Goal: Obtain resource: Obtain resource

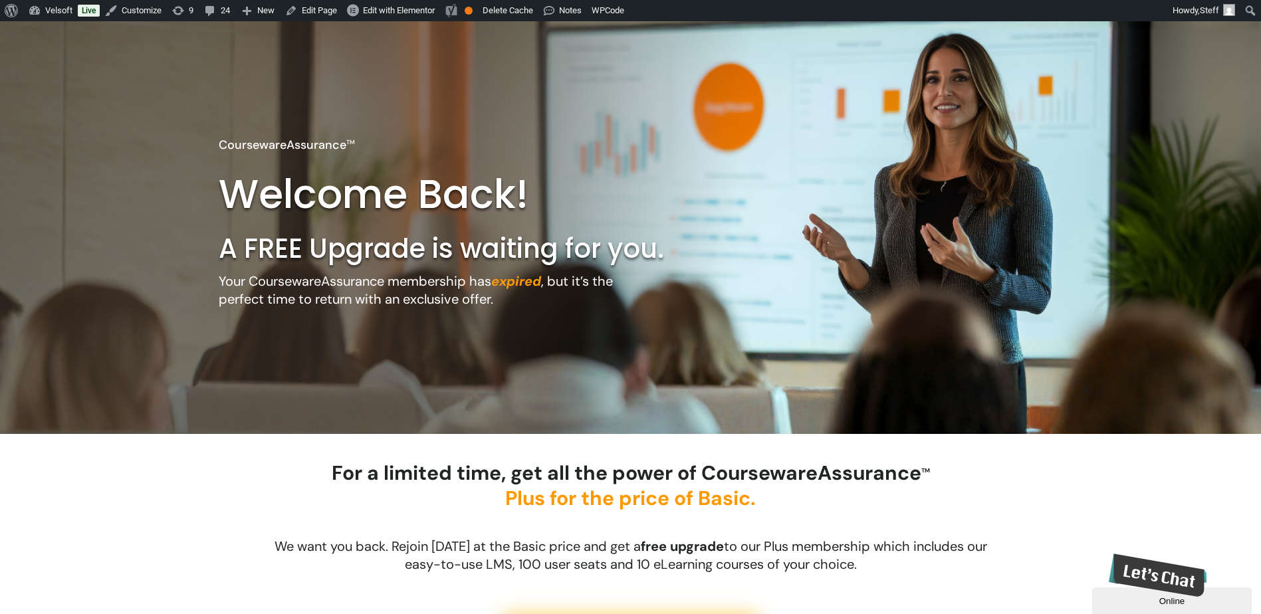
scroll to position [66, 0]
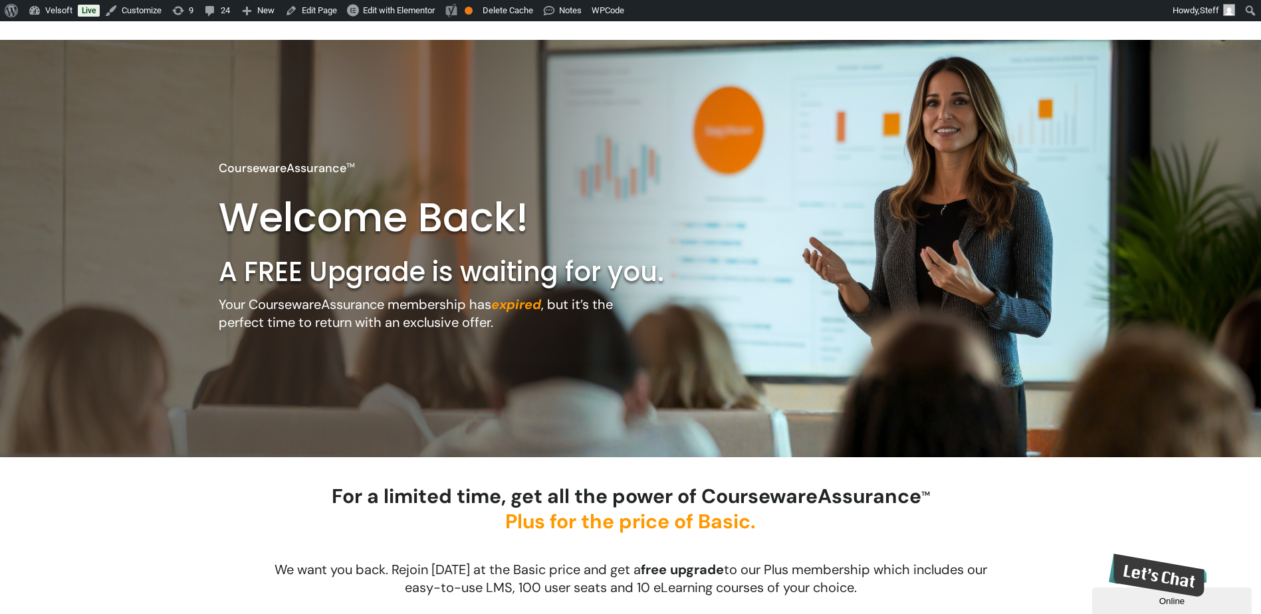
drag, startPoint x: 331, startPoint y: 236, endPoint x: 359, endPoint y: 231, distance: 28.3
click at [331, 236] on h2 "Welcome Back!" at bounding box center [384, 217] width 330 height 52
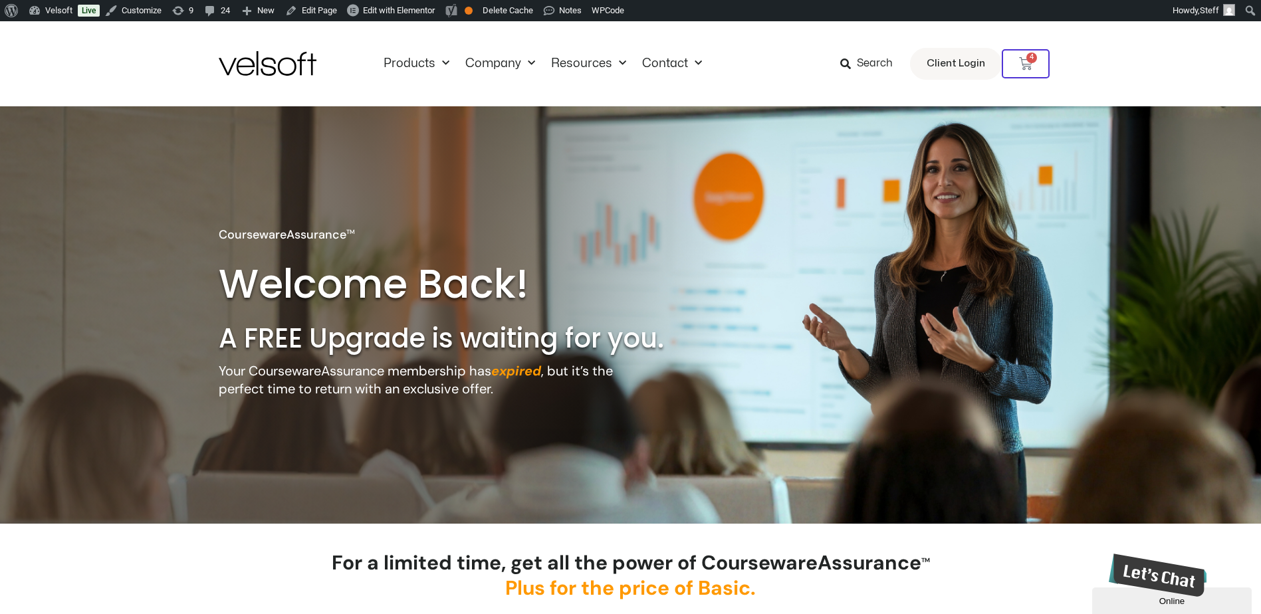
click at [669, 370] on div "CoursewareAssurance TM Welcome Back! A FREE Upgrade is waiting for you. Your Co…" at bounding box center [631, 319] width 824 height 186
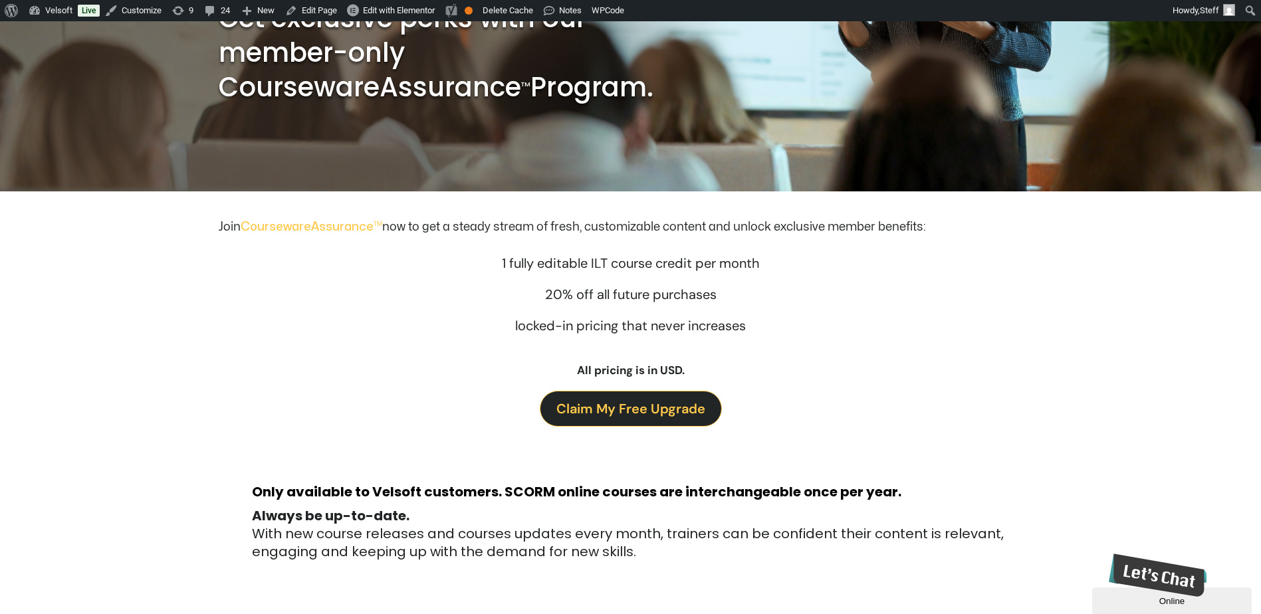
scroll to position [399, 0]
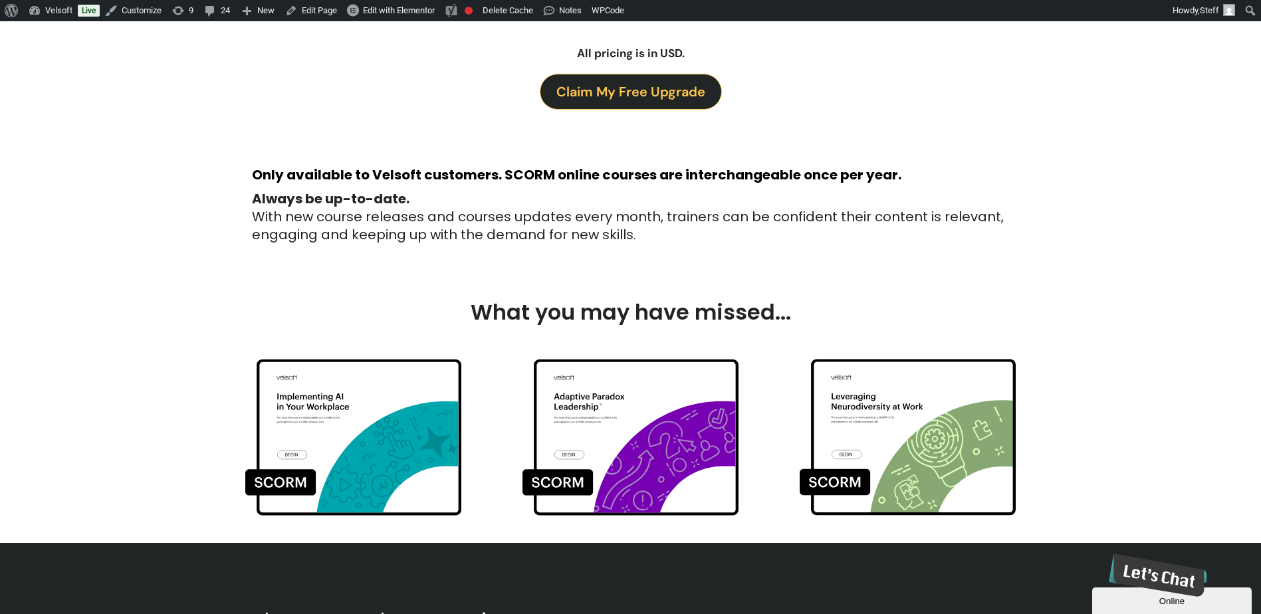
scroll to position [399, 0]
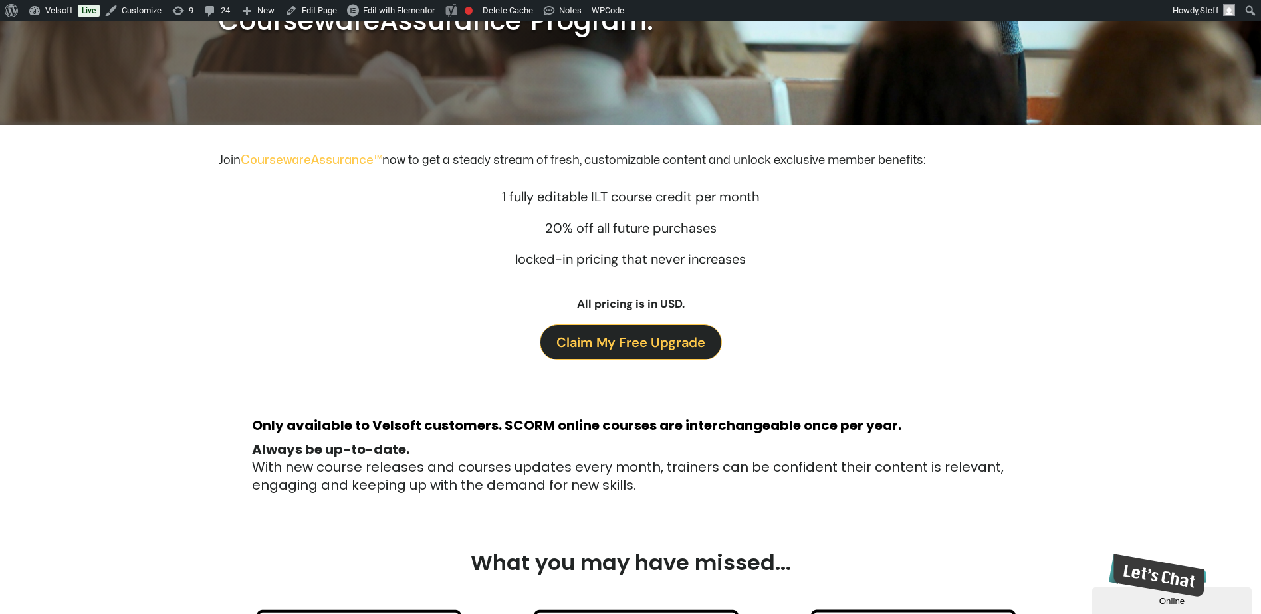
click at [637, 353] on span "Claim My Free Upgrade" at bounding box center [630, 342] width 149 height 21
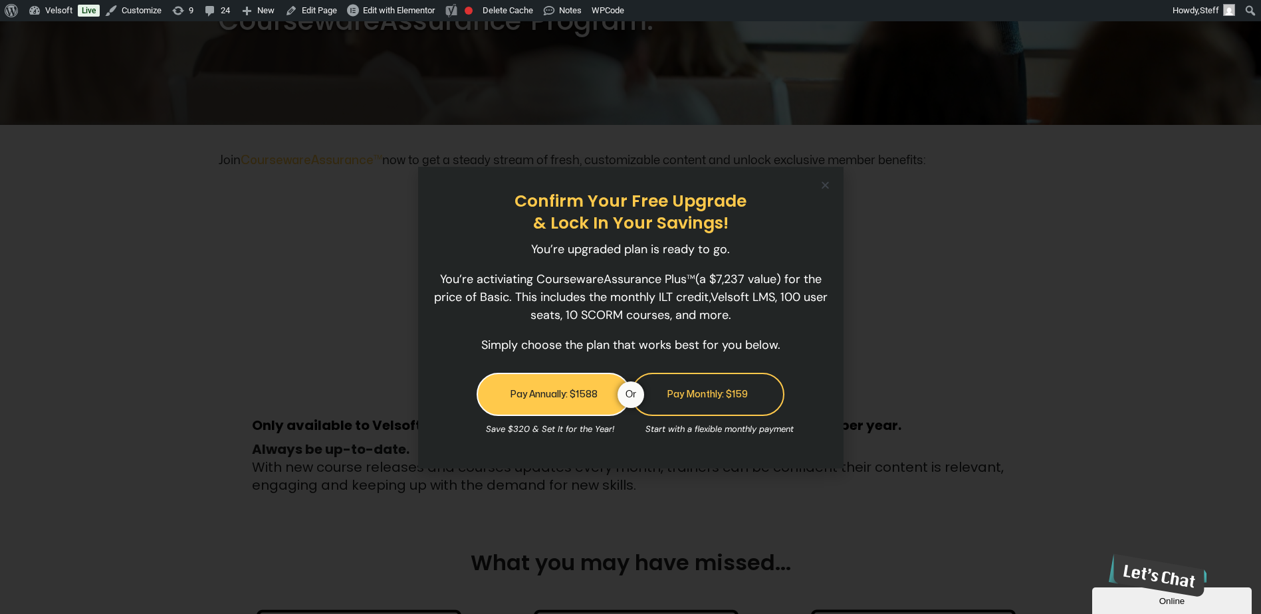
click at [826, 187] on icon "Close" at bounding box center [825, 185] width 10 height 10
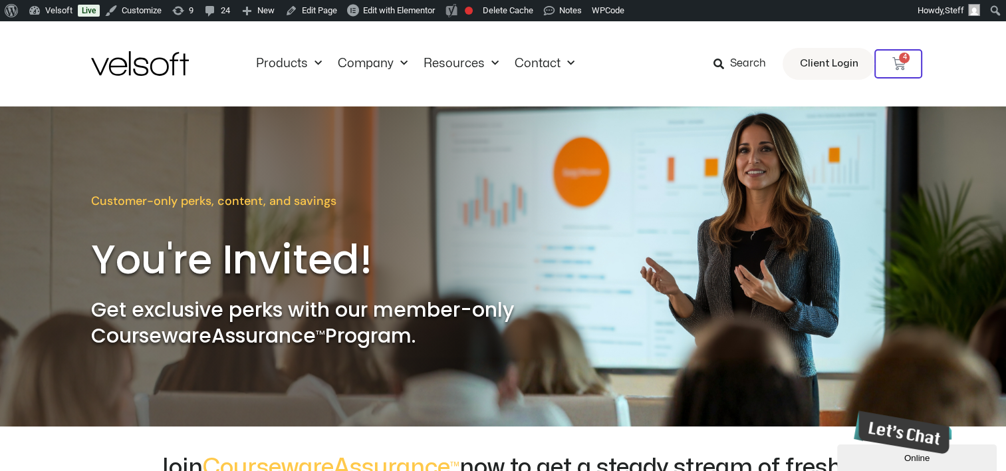
drag, startPoint x: 432, startPoint y: 332, endPoint x: 83, endPoint y: 308, distance: 349.8
click at [83, 308] on div "Customer-only perks, content, and savings You're Invited! Get exclusive perks w…" at bounding box center [502, 270] width 979 height 156
copy h2 "Get exclusive perks with our member-only CoursewareAssurance TM Program."
